Goal: Task Accomplishment & Management: Manage account settings

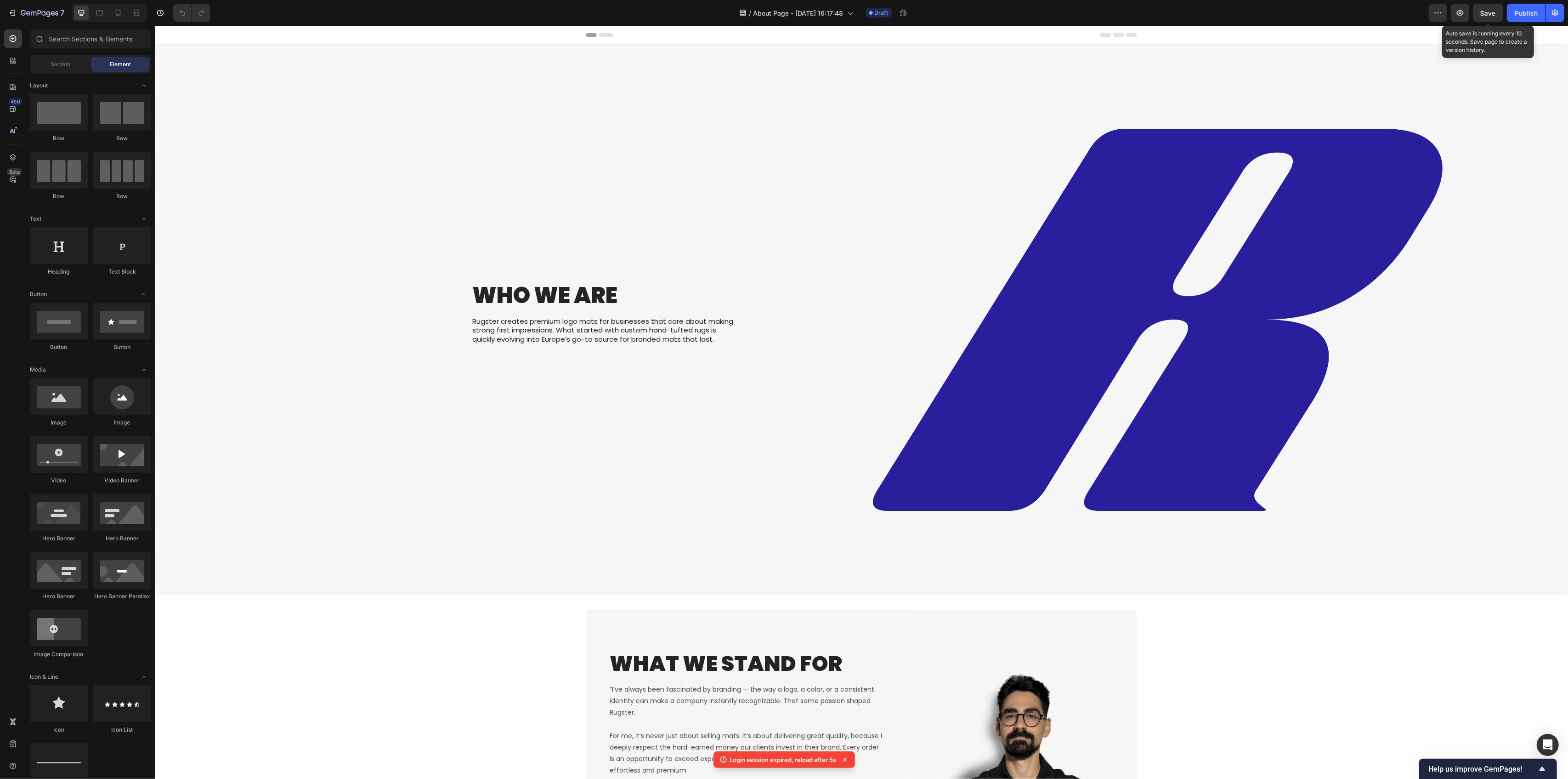
drag, startPoint x: 1491, startPoint y: 12, endPoint x: 1481, endPoint y: 25, distance: 16.4
click at [1492, 12] on span "Save" at bounding box center [1488, 13] width 15 height 8
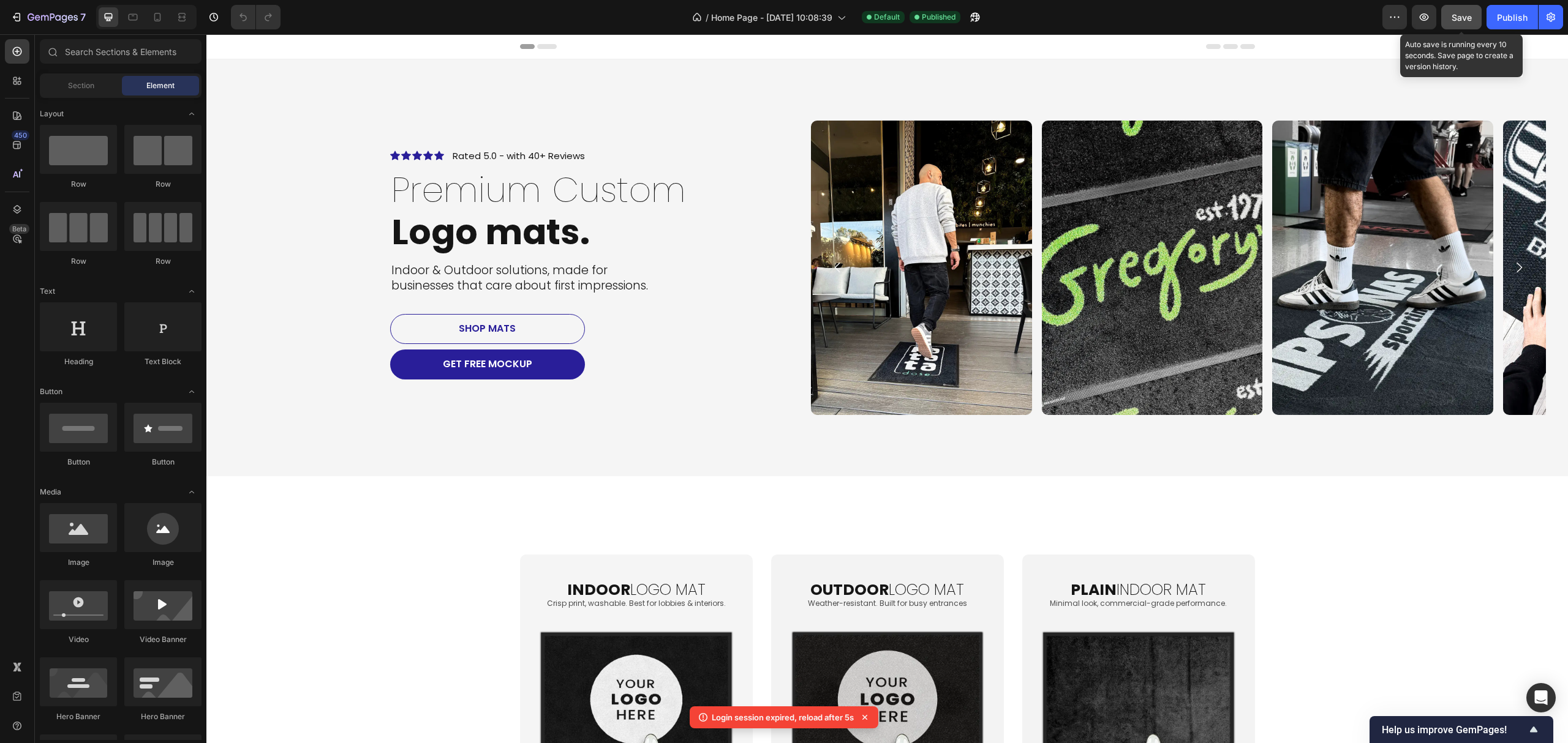
click at [1469, 19] on span "Save" at bounding box center [1462, 17] width 20 height 11
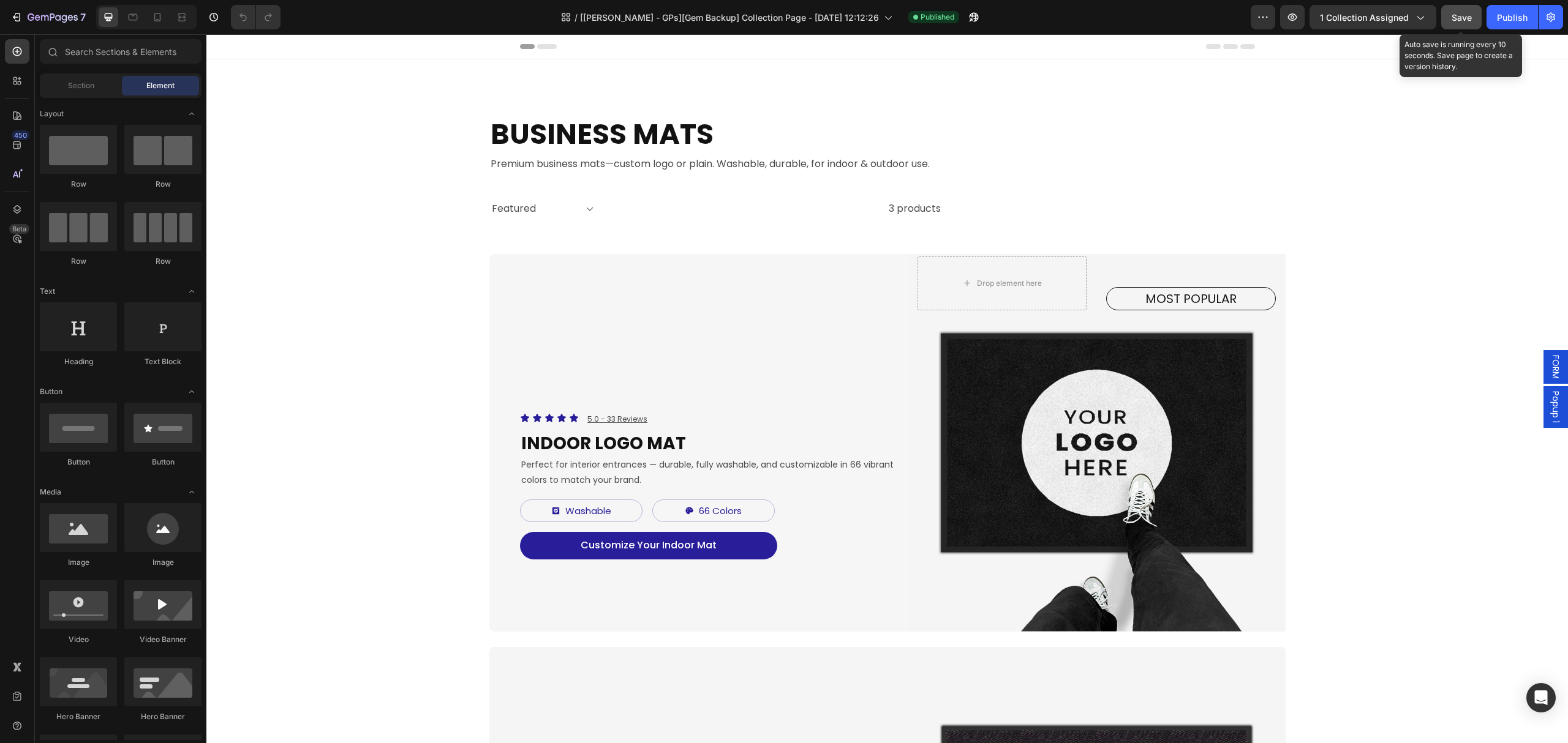
click at [1450, 13] on button "Save" at bounding box center [1462, 17] width 41 height 24
